Goal: Use online tool/utility: Utilize a website feature to perform a specific function

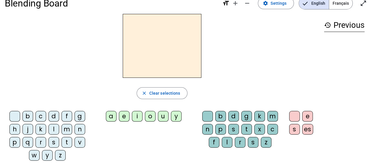
scroll to position [12, 0]
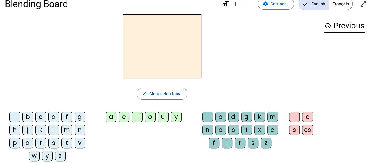
click at [139, 118] on div "i" at bounding box center [137, 117] width 11 height 11
click at [222, 145] on div "l" at bounding box center [227, 143] width 11 height 11
click at [67, 128] on div "m" at bounding box center [67, 130] width 11 height 11
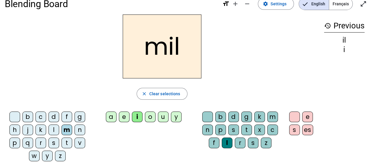
click at [108, 113] on div "a" at bounding box center [111, 117] width 11 height 11
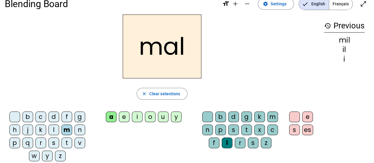
click at [226, 141] on div "l" at bounding box center [227, 143] width 11 height 11
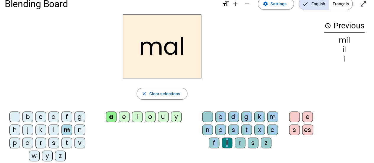
drag, startPoint x: 226, startPoint y: 141, endPoint x: 205, endPoint y: 113, distance: 34.7
click at [205, 113] on div "b d g k m n p s t x c f l r s z" at bounding box center [241, 131] width 83 height 39
click at [205, 113] on div at bounding box center [207, 117] width 11 height 11
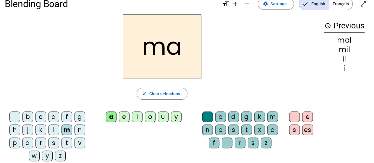
click at [51, 133] on div "l" at bounding box center [54, 130] width 11 height 11
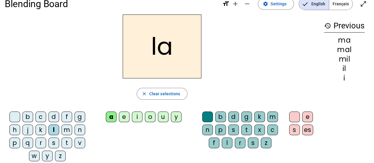
click at [165, 114] on div "u" at bounding box center [163, 117] width 11 height 11
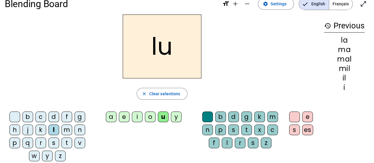
click at [52, 117] on div "d" at bounding box center [54, 117] width 11 height 11
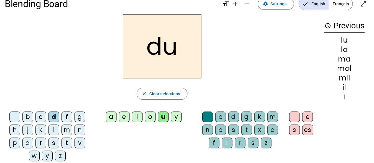
click at [66, 141] on div "t" at bounding box center [67, 143] width 11 height 11
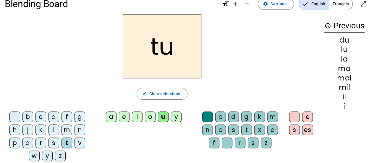
click at [122, 117] on div "e" at bounding box center [124, 117] width 11 height 11
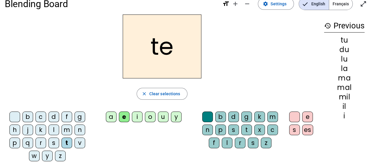
click at [52, 116] on div "d" at bounding box center [54, 117] width 11 height 11
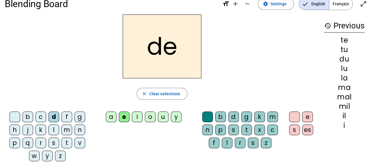
click at [26, 129] on div "j" at bounding box center [27, 130] width 11 height 11
